Goal: Navigation & Orientation: Find specific page/section

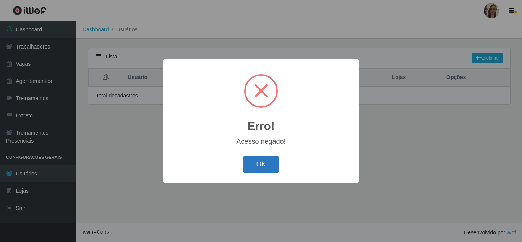
click at [262, 160] on button "OK" at bounding box center [261, 164] width 36 height 18
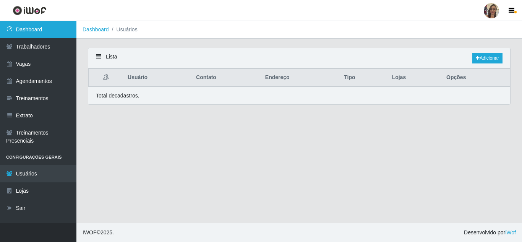
click at [40, 32] on link "Dashboard" at bounding box center [38, 29] width 76 height 17
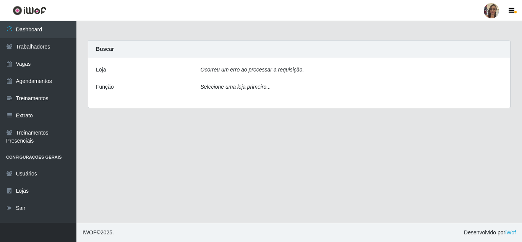
click at [276, 70] on icon "Ocorreu um erro ao processar a requisição." at bounding box center [251, 69] width 103 height 6
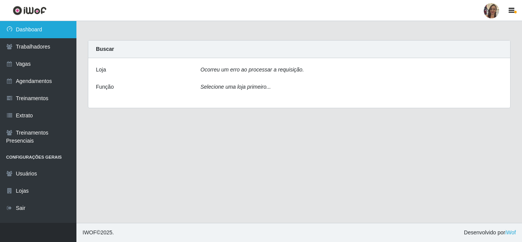
click at [29, 31] on link "Dashboard" at bounding box center [38, 29] width 76 height 17
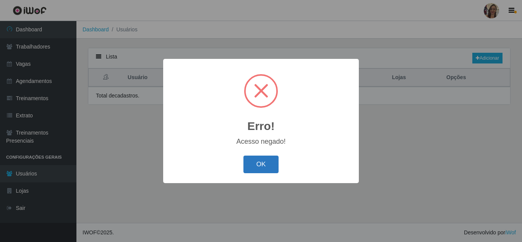
click at [261, 164] on button "OK" at bounding box center [261, 164] width 36 height 18
